Goal: Task Accomplishment & Management: Use online tool/utility

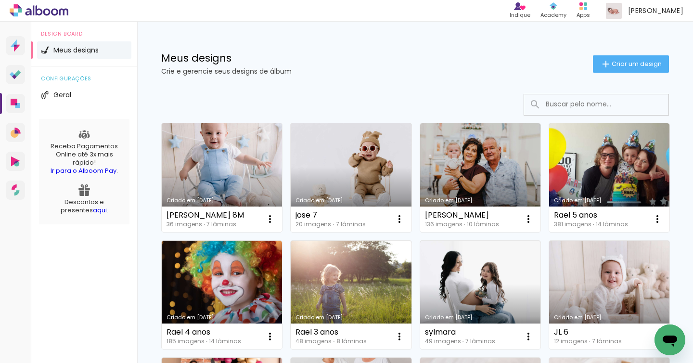
click at [237, 204] on link "Criado em [DATE]" at bounding box center [222, 177] width 120 height 109
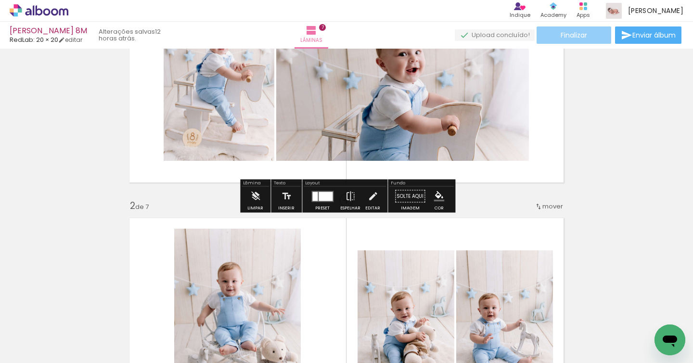
scroll to position [109, 0]
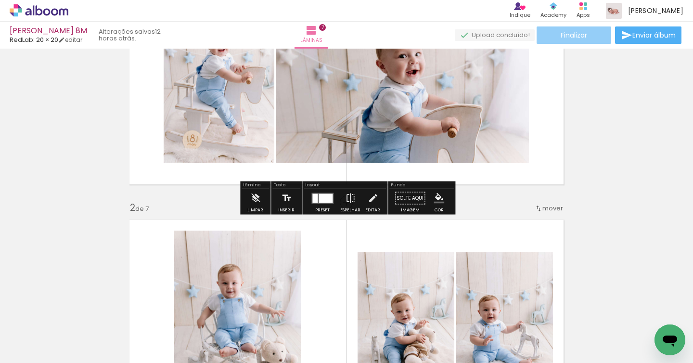
click at [580, 34] on span "Finalizar" at bounding box center [574, 35] width 26 height 7
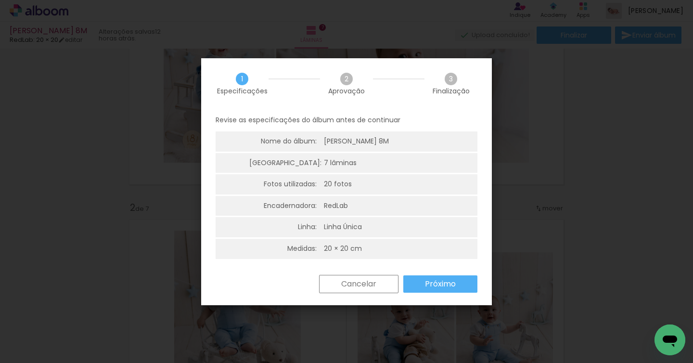
click at [437, 277] on paper-button "Próximo" at bounding box center [440, 283] width 74 height 17
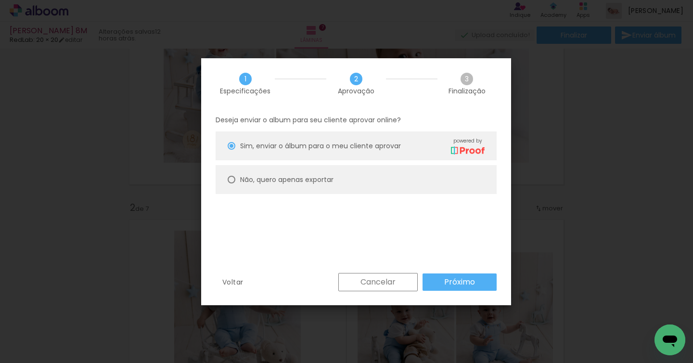
click at [0, 0] on slot "Próximo" at bounding box center [0, 0] width 0 height 0
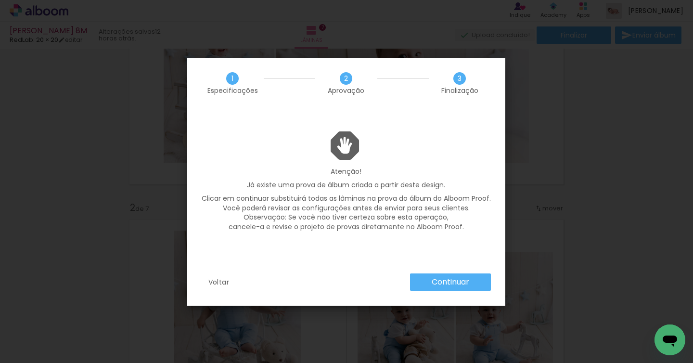
click at [0, 0] on slot "Continuar" at bounding box center [0, 0] width 0 height 0
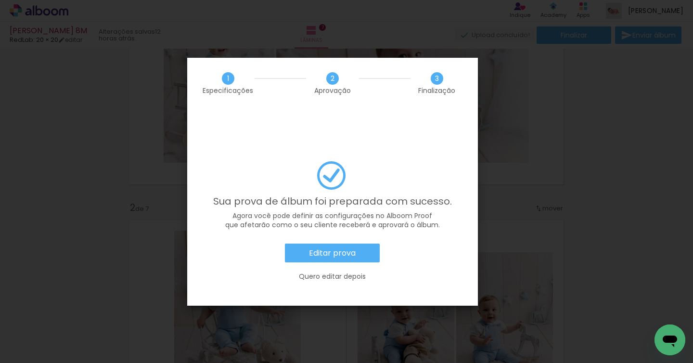
click at [0, 0] on slot "Editar prova" at bounding box center [0, 0] width 0 height 0
